Goal: Task Accomplishment & Management: Manage account settings

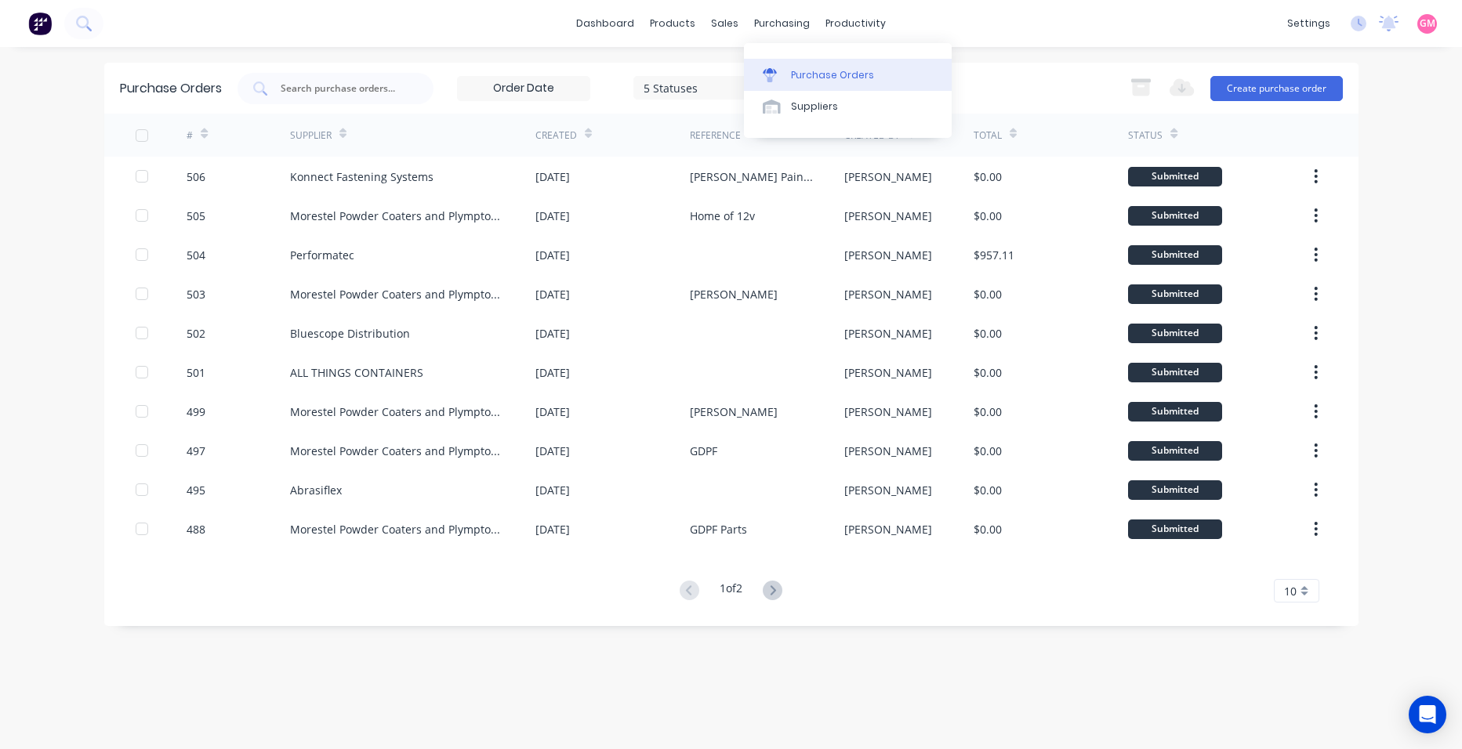
click at [817, 67] on link "Purchase Orders" at bounding box center [848, 74] width 208 height 31
click at [781, 589] on icon at bounding box center [773, 591] width 20 height 20
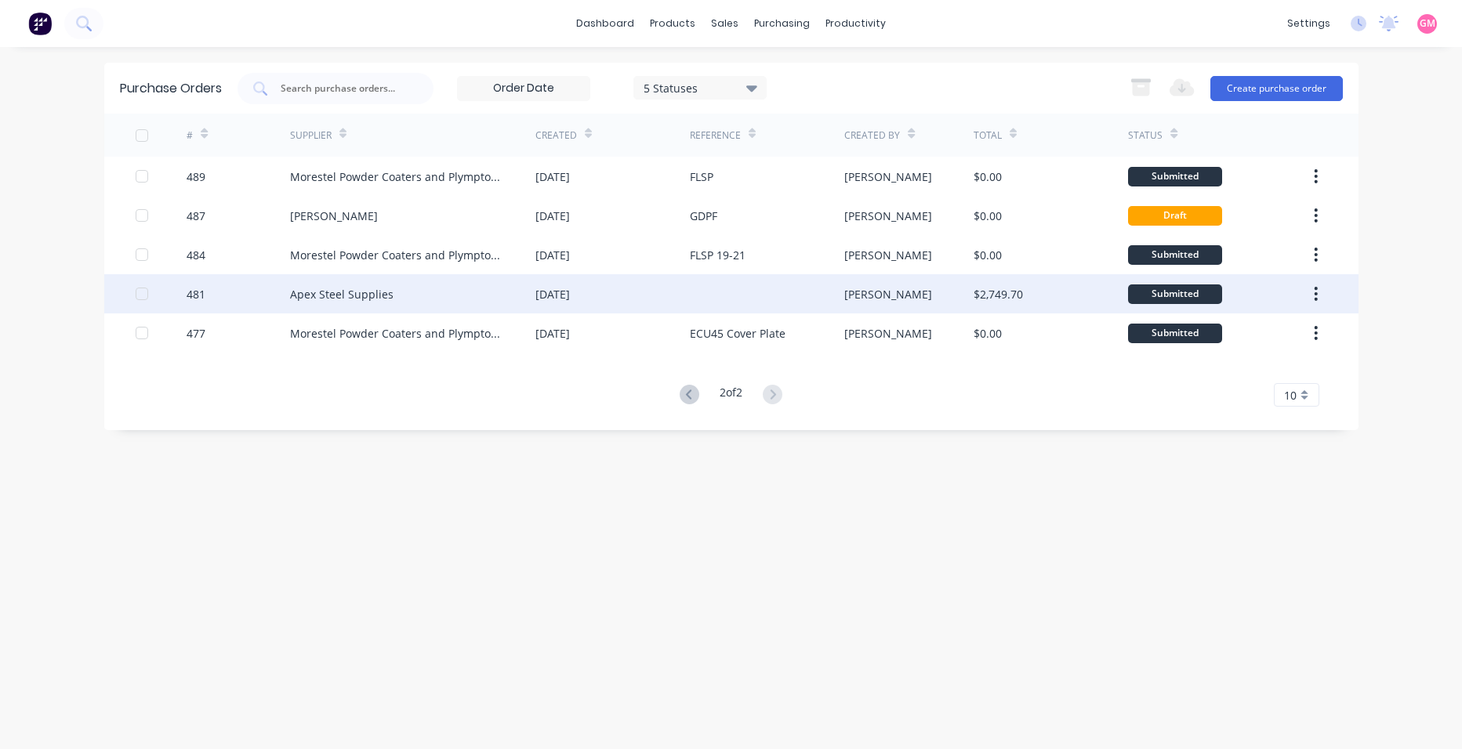
click at [666, 296] on div "[DATE]" at bounding box center [612, 293] width 154 height 39
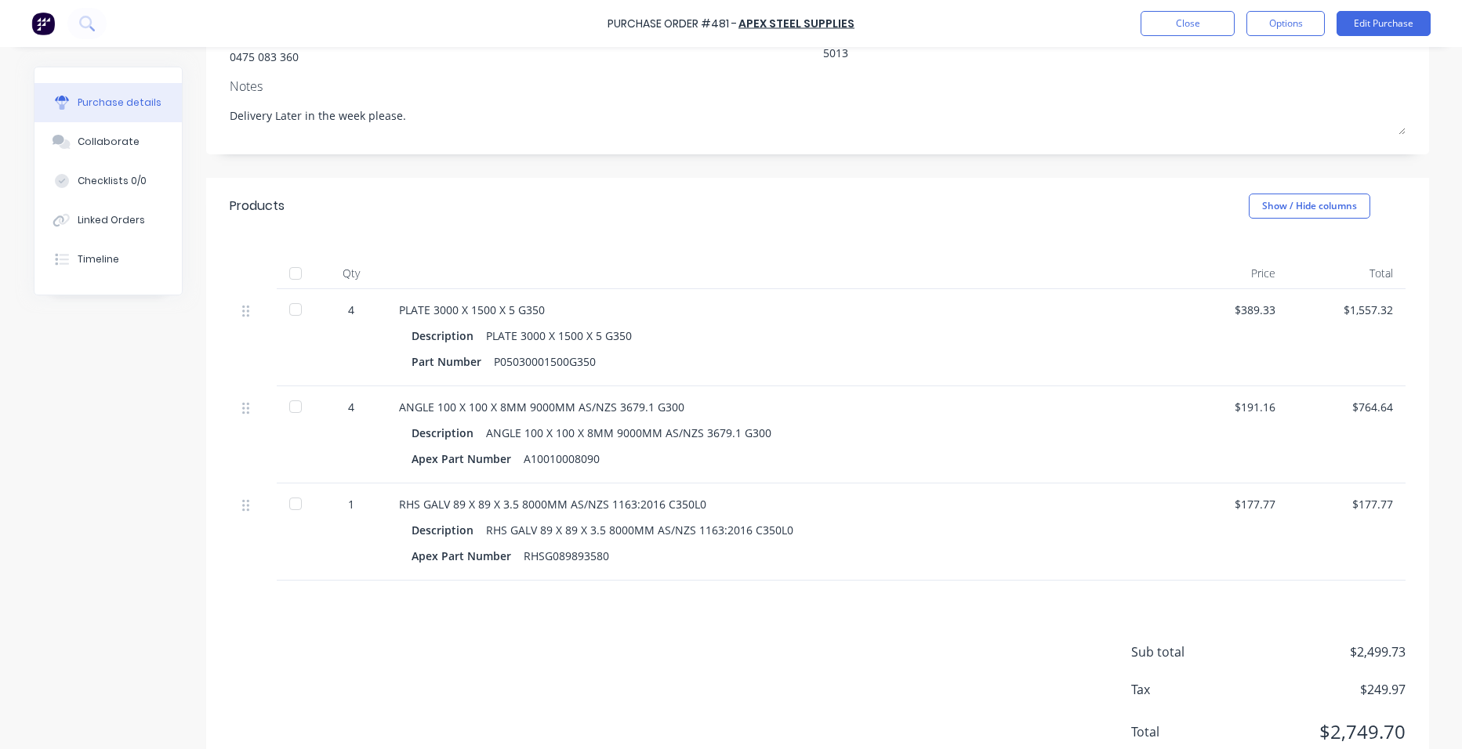
scroll to position [176, 0]
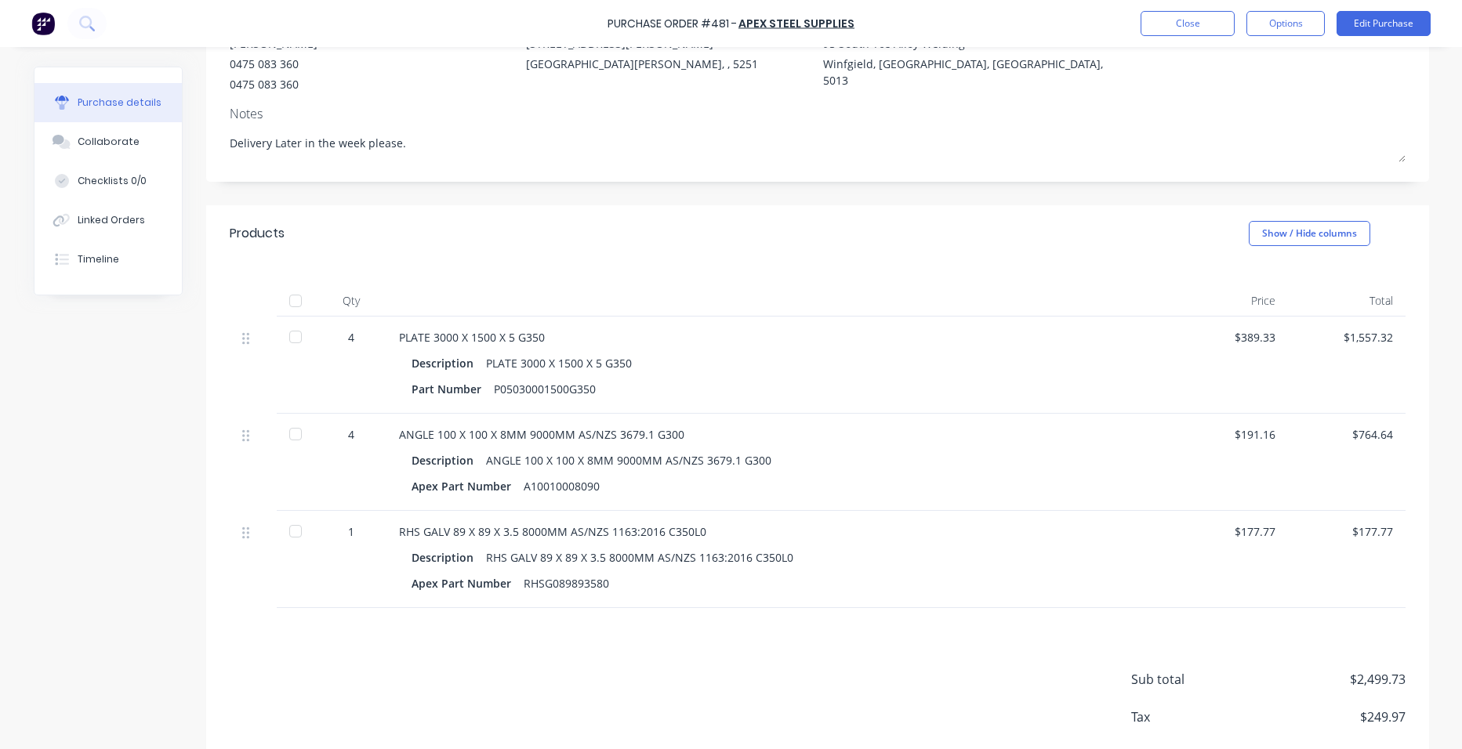
drag, startPoint x: 288, startPoint y: 295, endPoint x: 260, endPoint y: 375, distance: 84.8
click at [288, 296] on div at bounding box center [295, 300] width 31 height 31
click at [1216, 20] on button "Close" at bounding box center [1187, 23] width 94 height 25
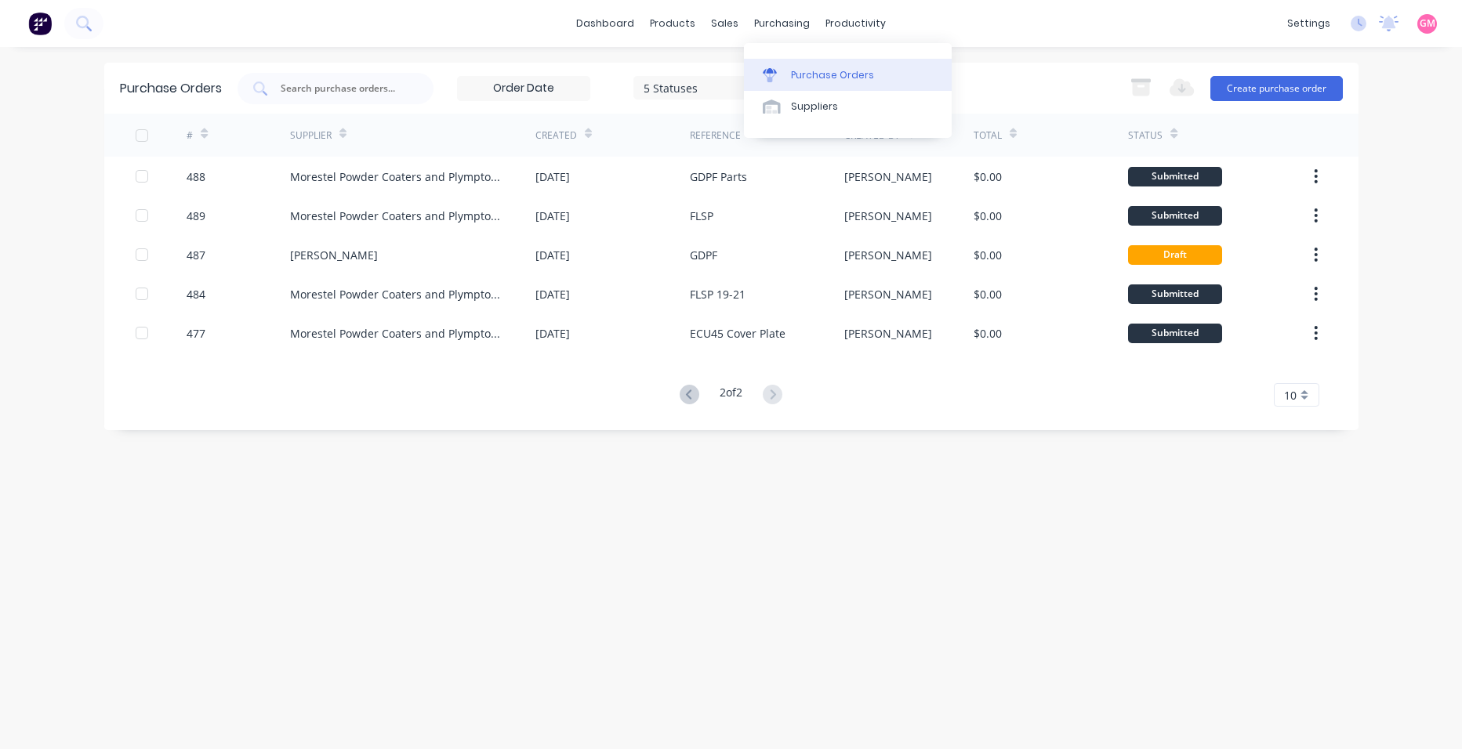
click at [853, 69] on div "Purchase Orders" at bounding box center [832, 75] width 83 height 14
click at [690, 389] on icon at bounding box center [690, 395] width 20 height 20
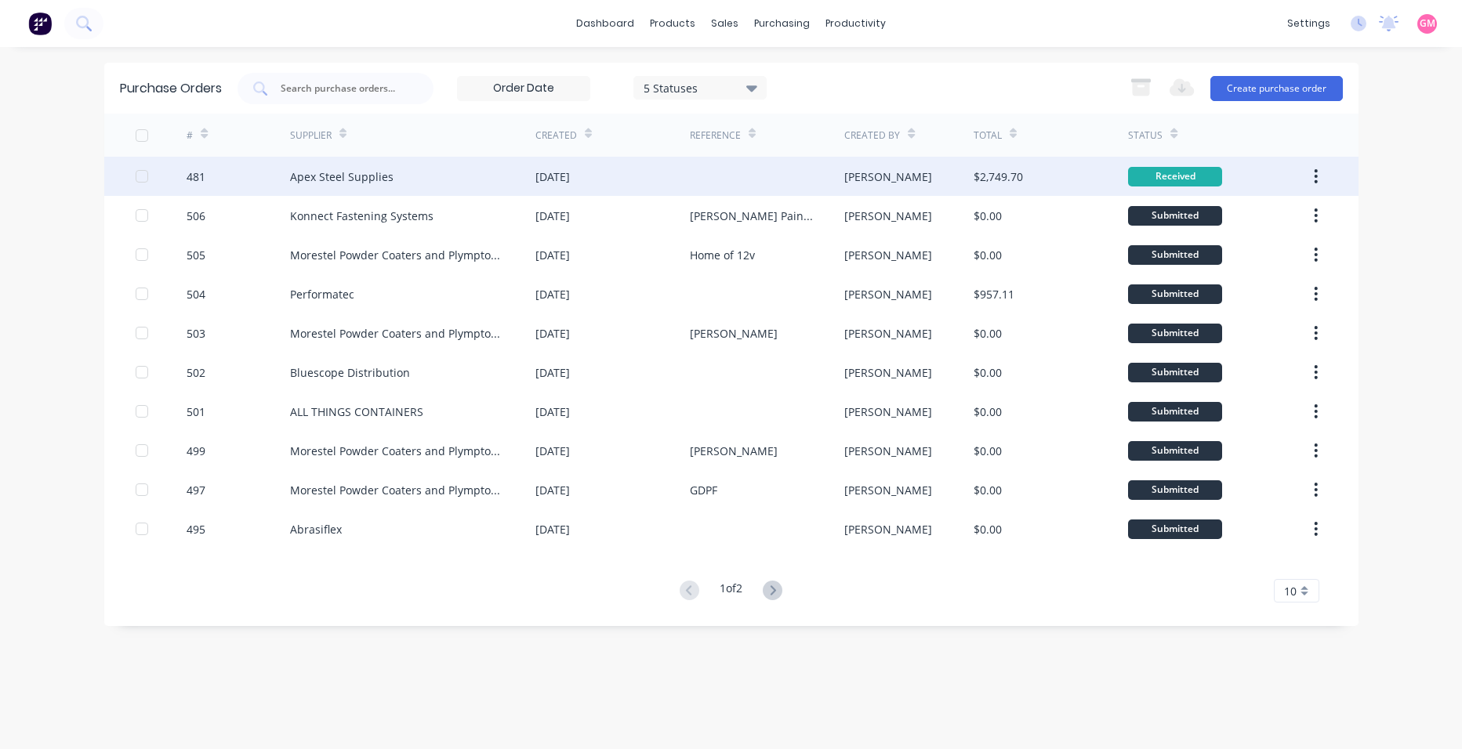
click at [1316, 182] on icon "button" at bounding box center [1315, 176] width 3 height 14
click at [1282, 214] on div "Archive" at bounding box center [1260, 217] width 121 height 23
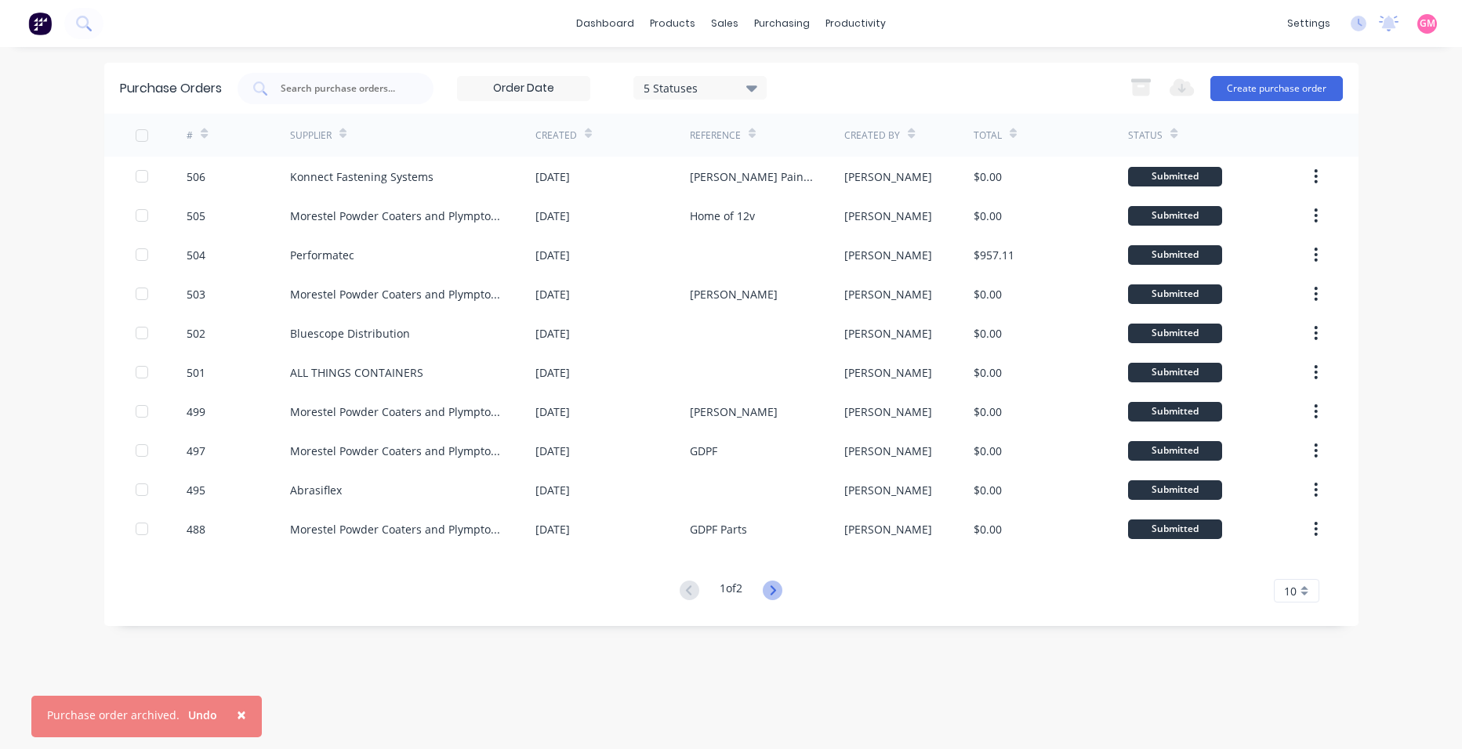
click at [777, 588] on icon at bounding box center [773, 591] width 20 height 20
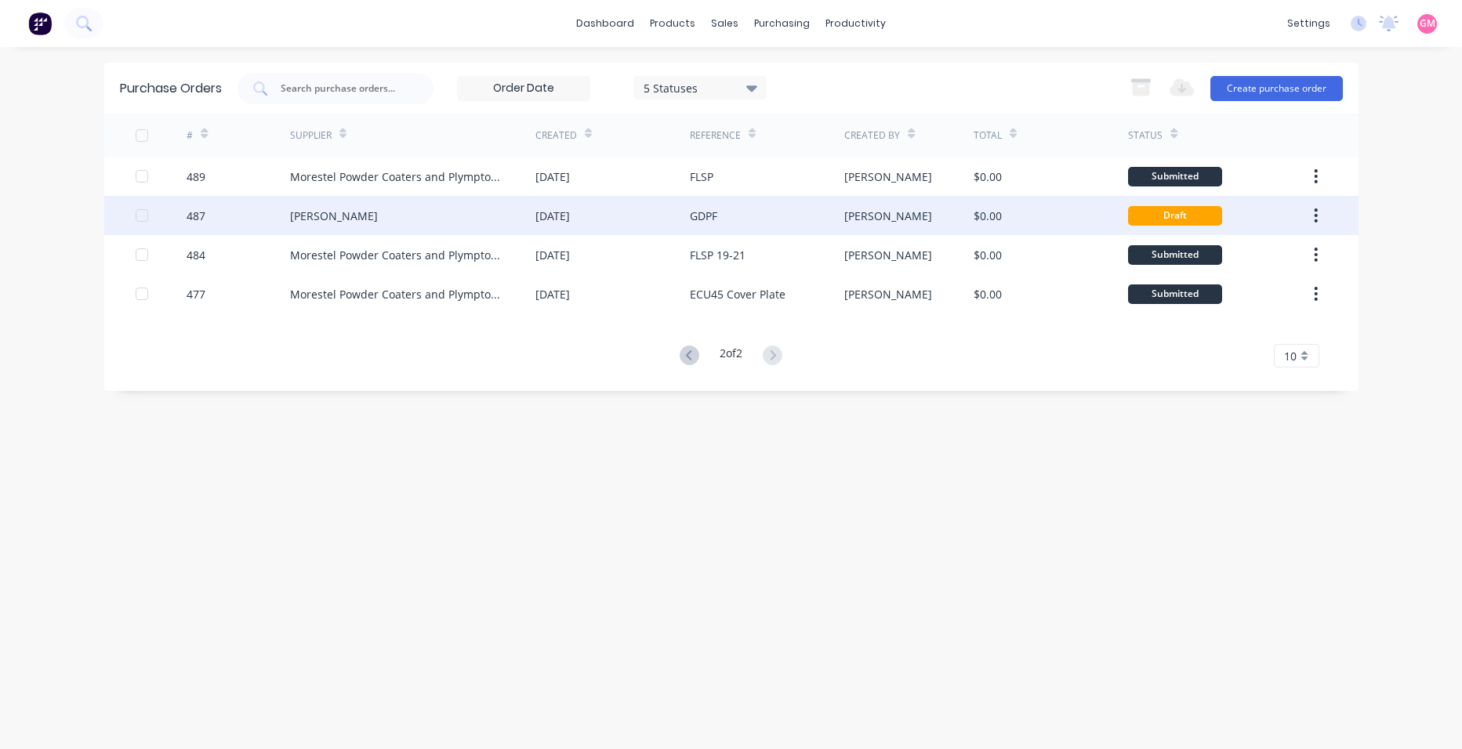
click at [735, 227] on div "GDPF" at bounding box center [767, 215] width 154 height 39
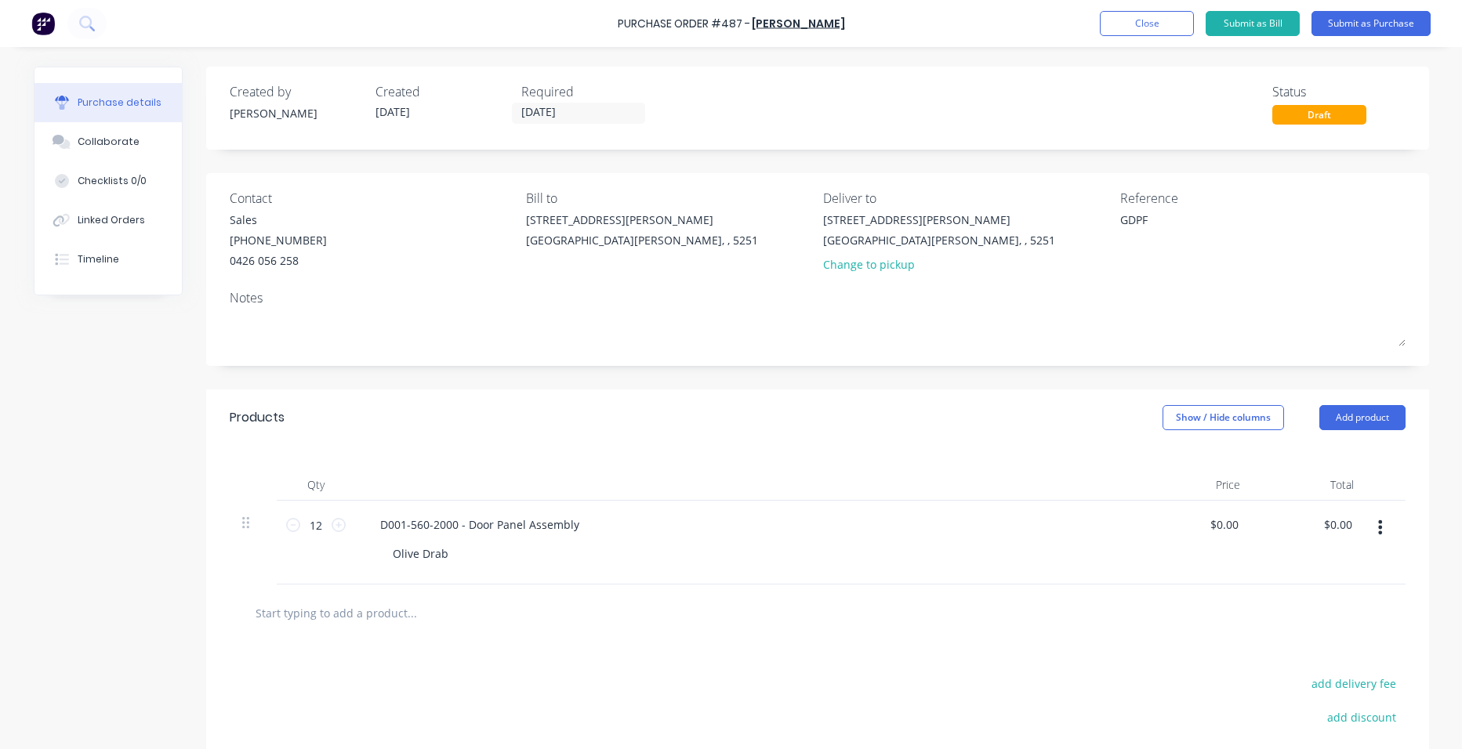
type textarea "x"
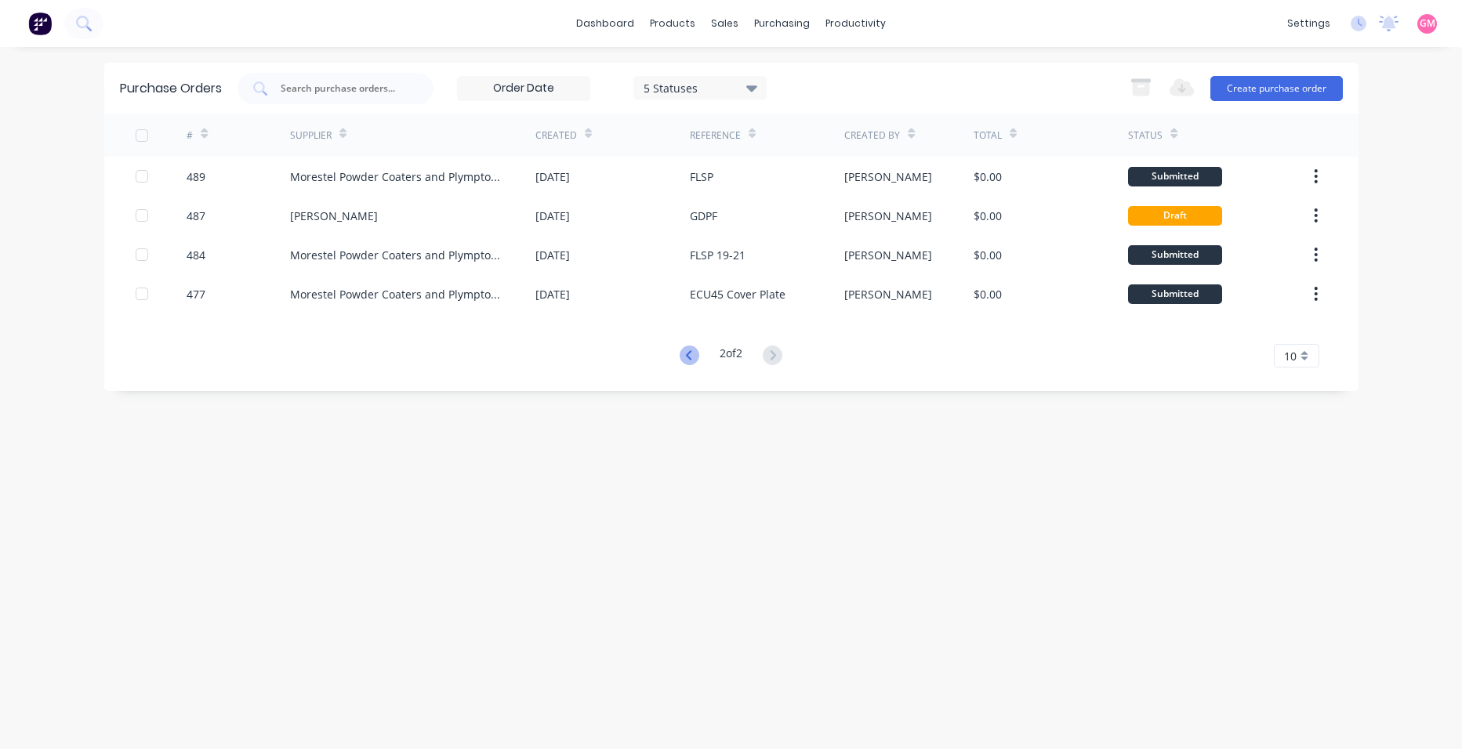
click at [694, 357] on icon at bounding box center [690, 356] width 20 height 20
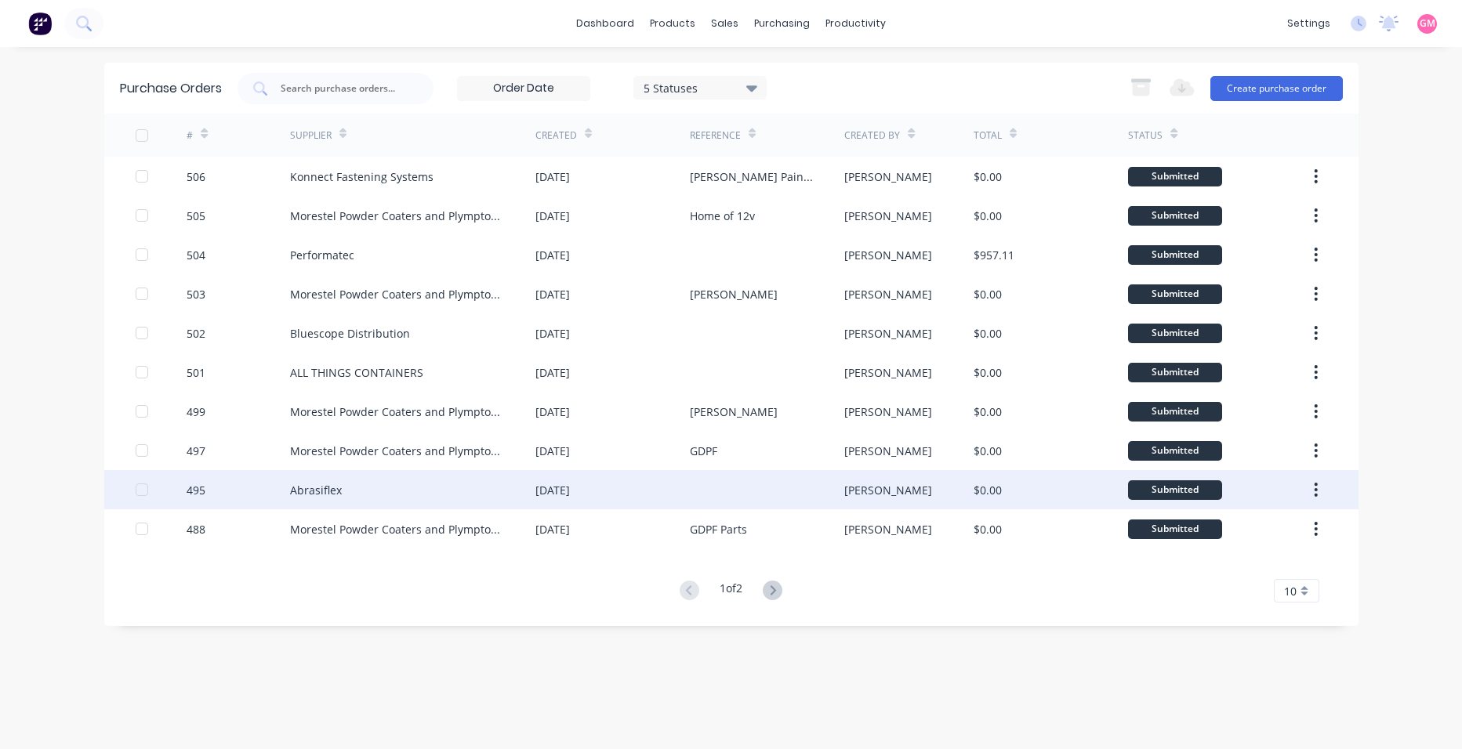
click at [751, 491] on div at bounding box center [767, 489] width 154 height 39
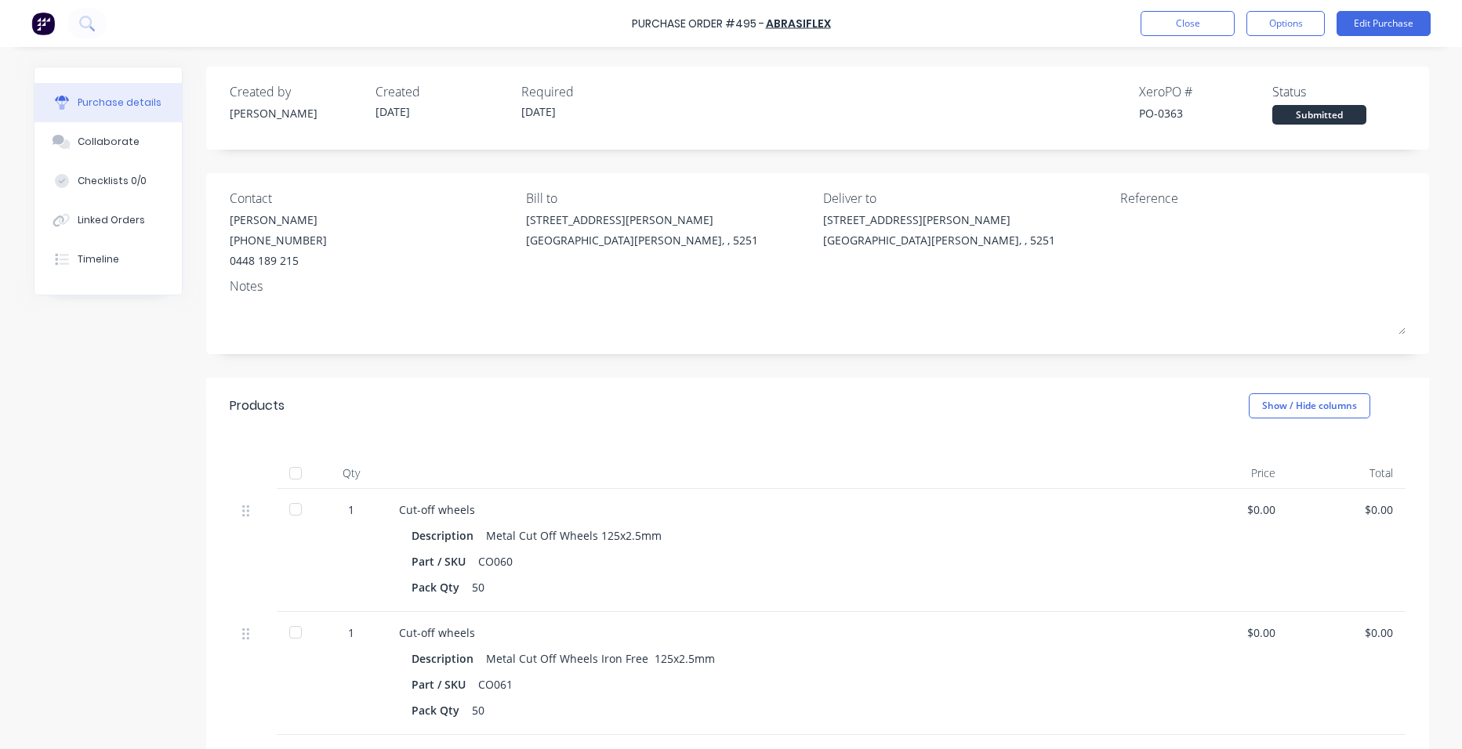
click at [289, 477] on div at bounding box center [295, 473] width 31 height 31
click at [1215, 20] on button "Close" at bounding box center [1187, 23] width 94 height 25
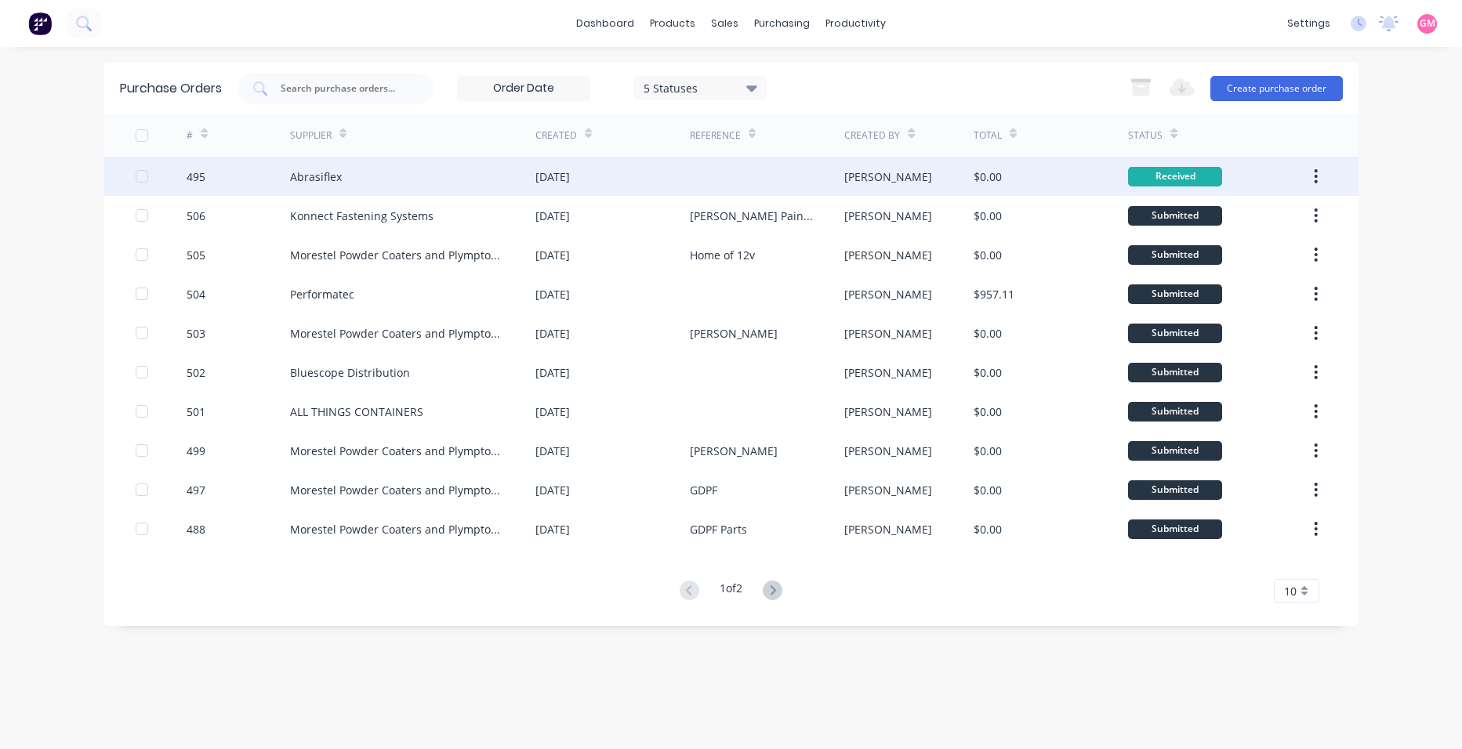
click at [1316, 172] on icon "button" at bounding box center [1315, 176] width 3 height 14
click at [1307, 211] on div "Archive" at bounding box center [1260, 217] width 121 height 23
